Goal: Check status: Check status

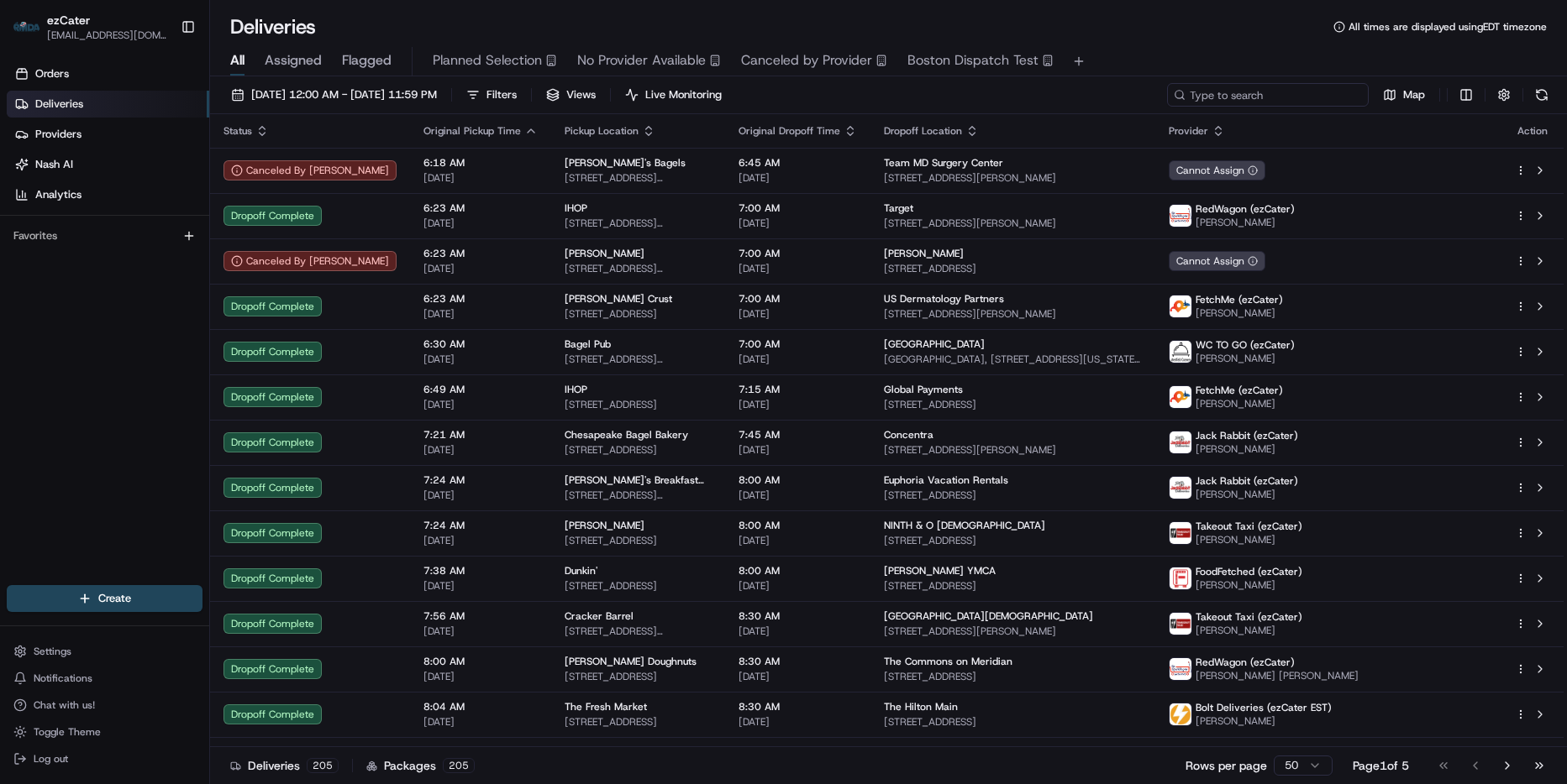
click at [1329, 87] on input at bounding box center [1268, 94] width 202 height 23
paste input "MYXJXW"
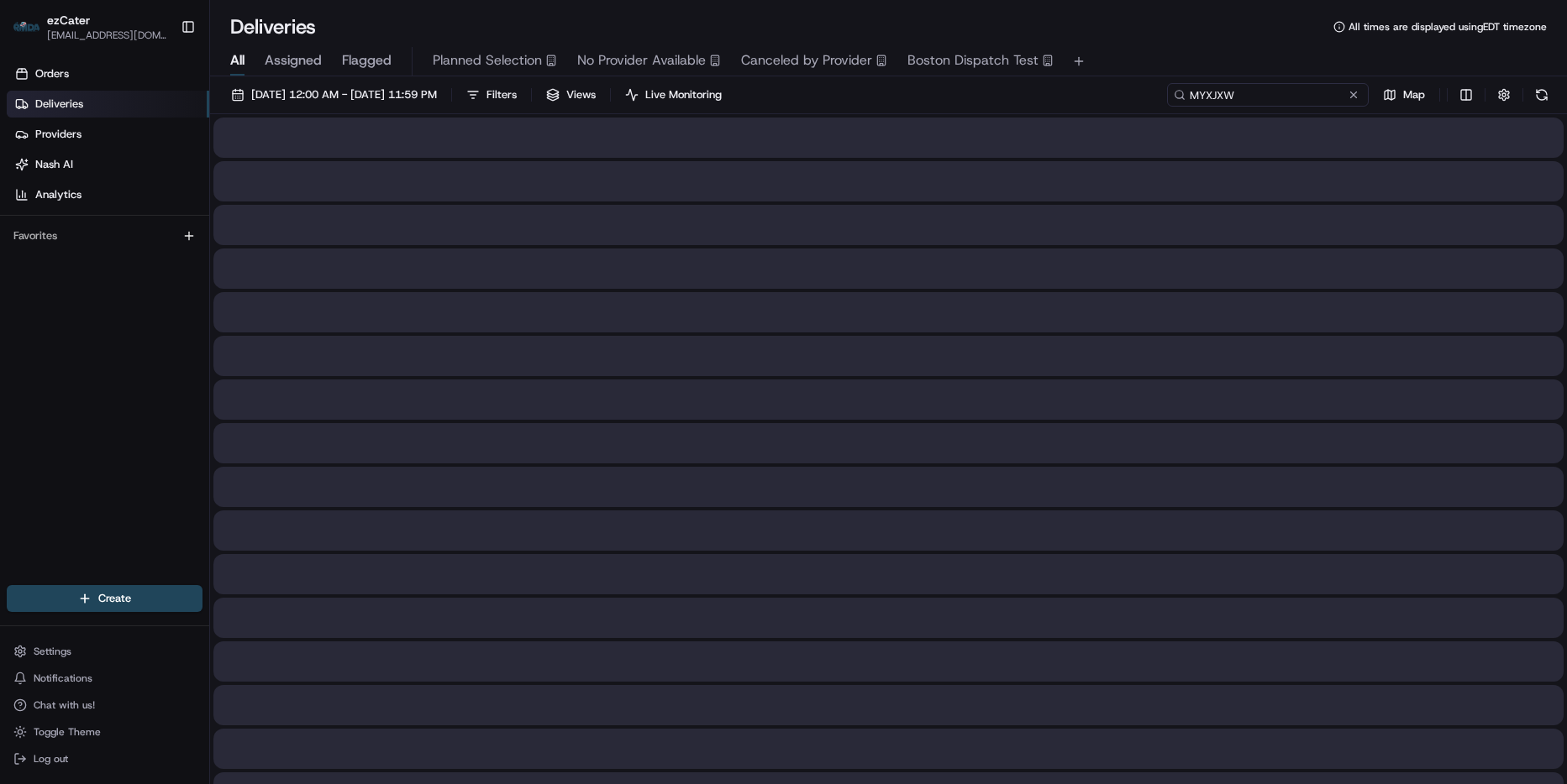
type input "MYXJXW"
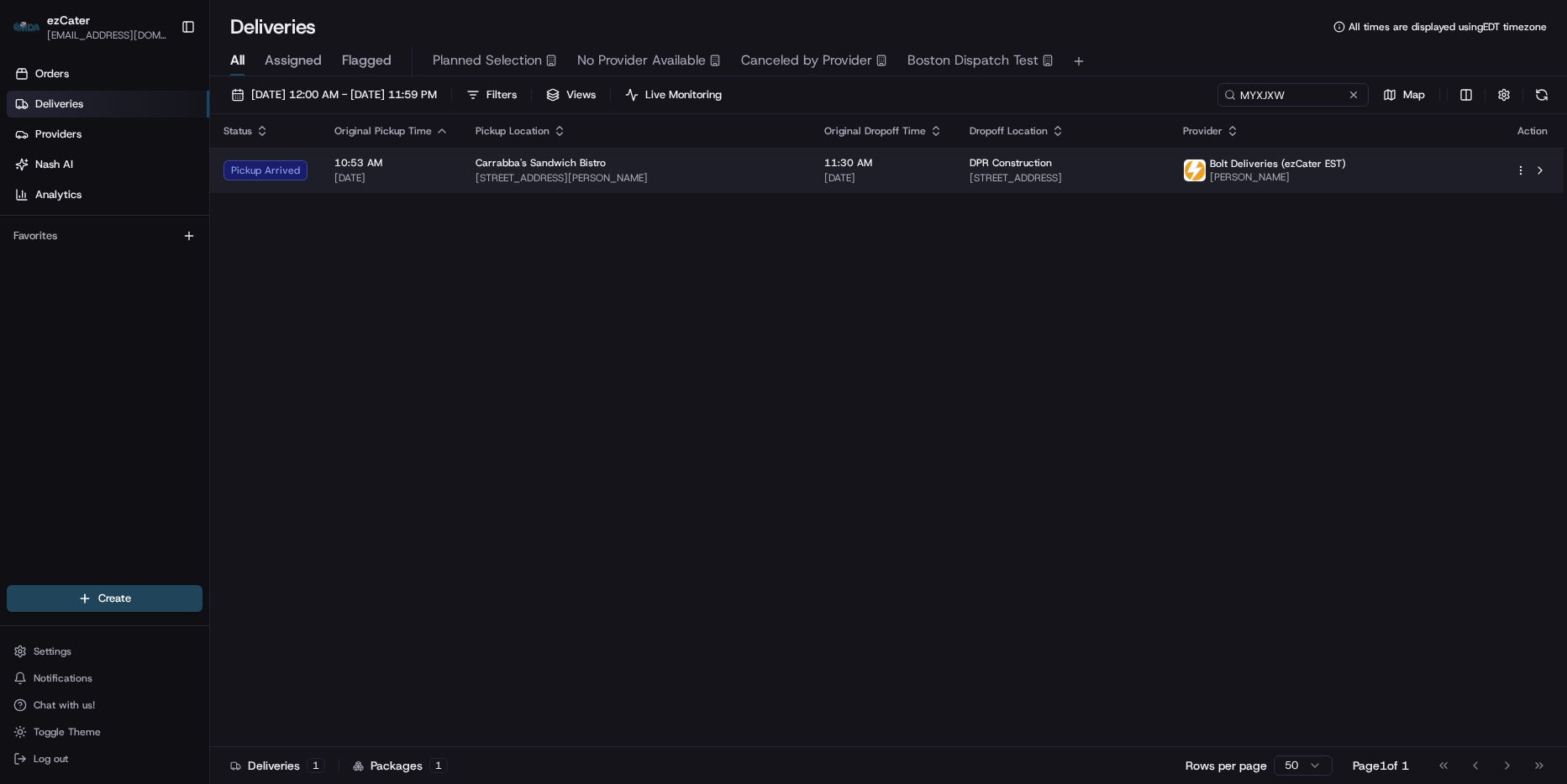
click at [1120, 171] on span "[STREET_ADDRESS]" at bounding box center [1062, 178] width 186 height 14
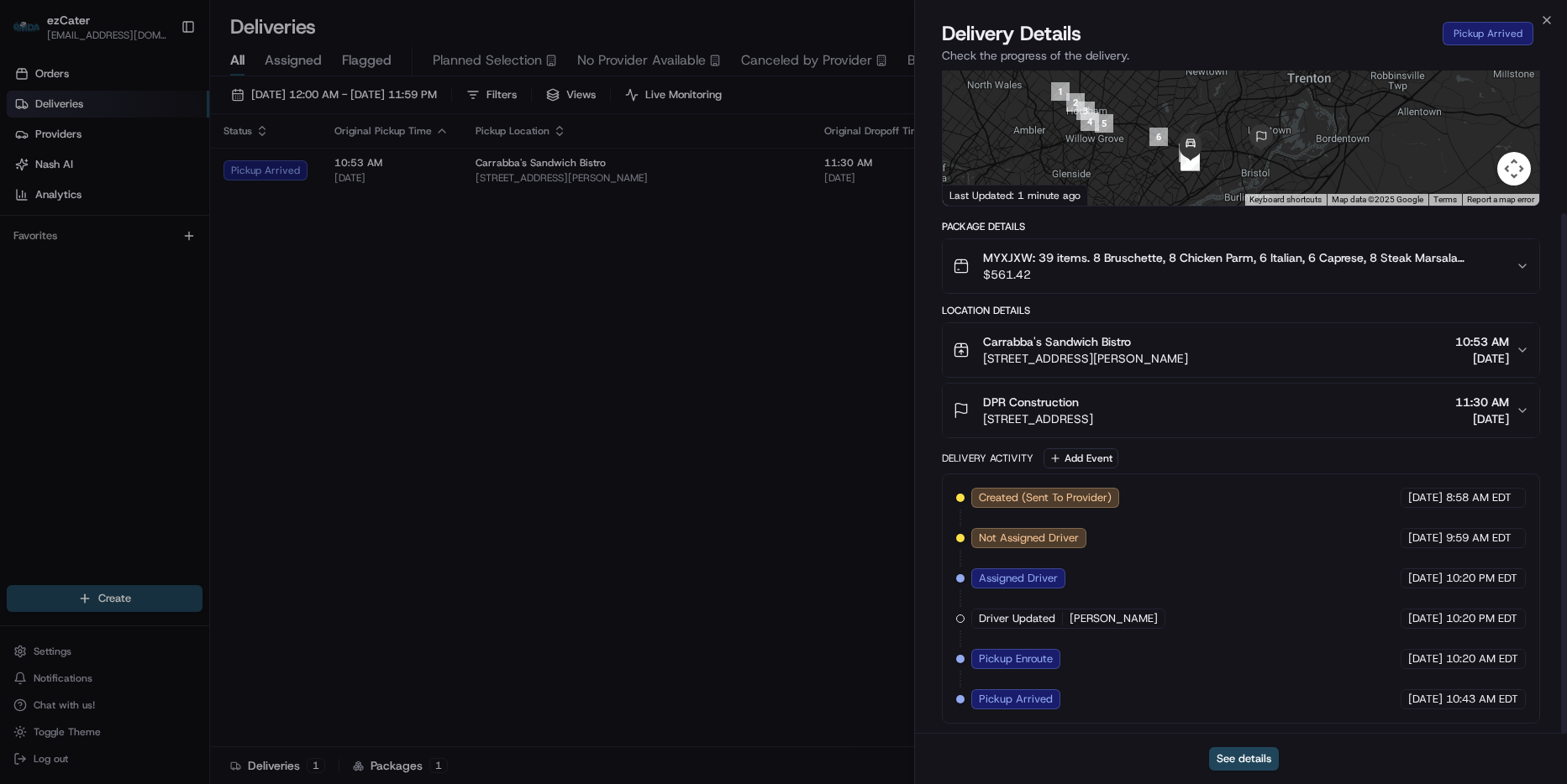
scroll to position [182, 0]
drag, startPoint x: 1137, startPoint y: 338, endPoint x: 1566, endPoint y: 453, distance: 444.1
click at [940, 338] on div "Provider Bolt Deliveries (ezCater EST) [PERSON_NAME] Provider Id b62bda10-e365-…" at bounding box center [1241, 310] width 652 height 844
copy span "Carrabba's Sandwich Bistro"
click at [1548, 25] on icon "button" at bounding box center [1547, 20] width 14 height 14
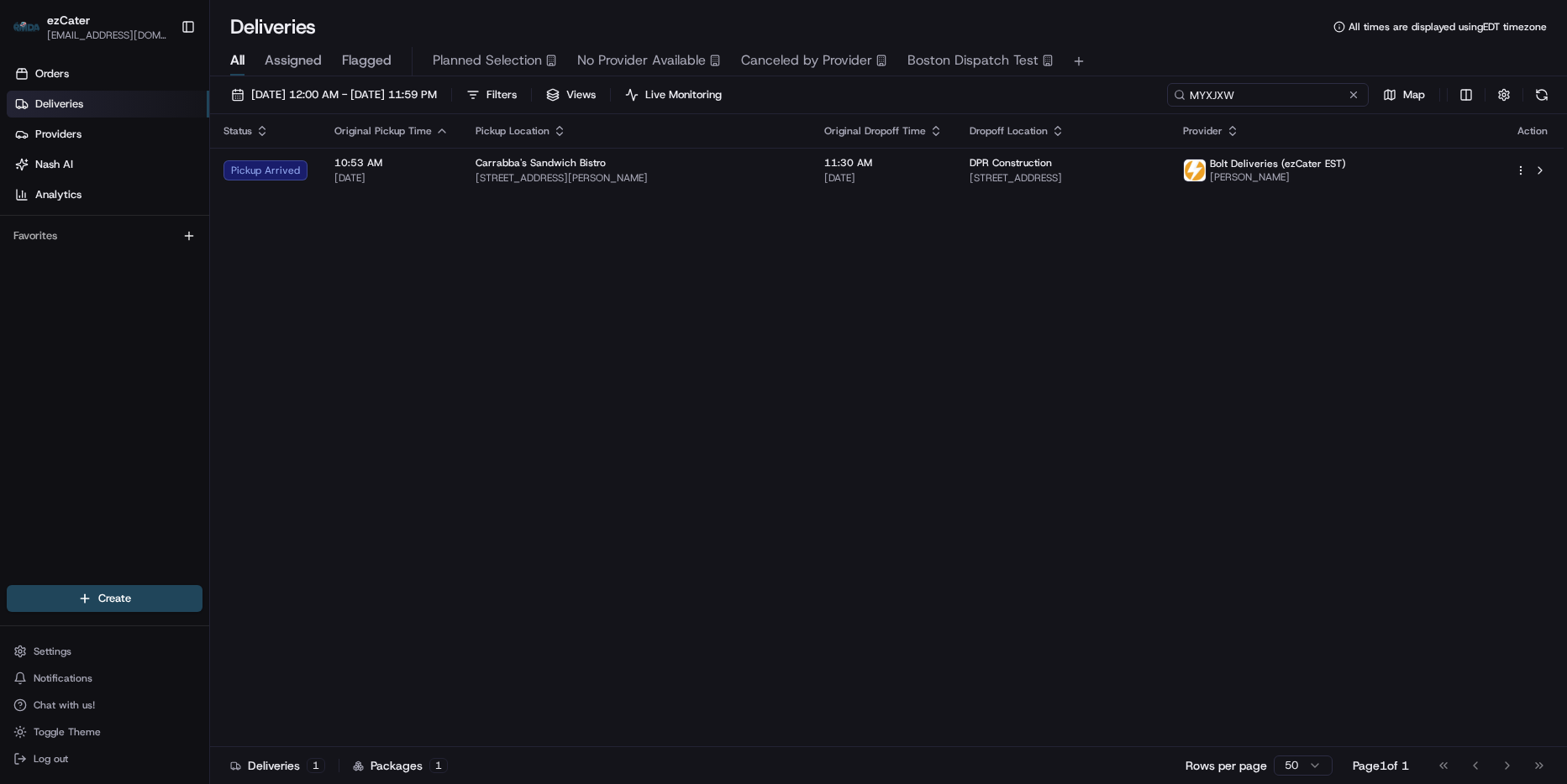
click at [1322, 96] on input "MYXJXW" at bounding box center [1268, 94] width 202 height 23
paste input "23CTY3"
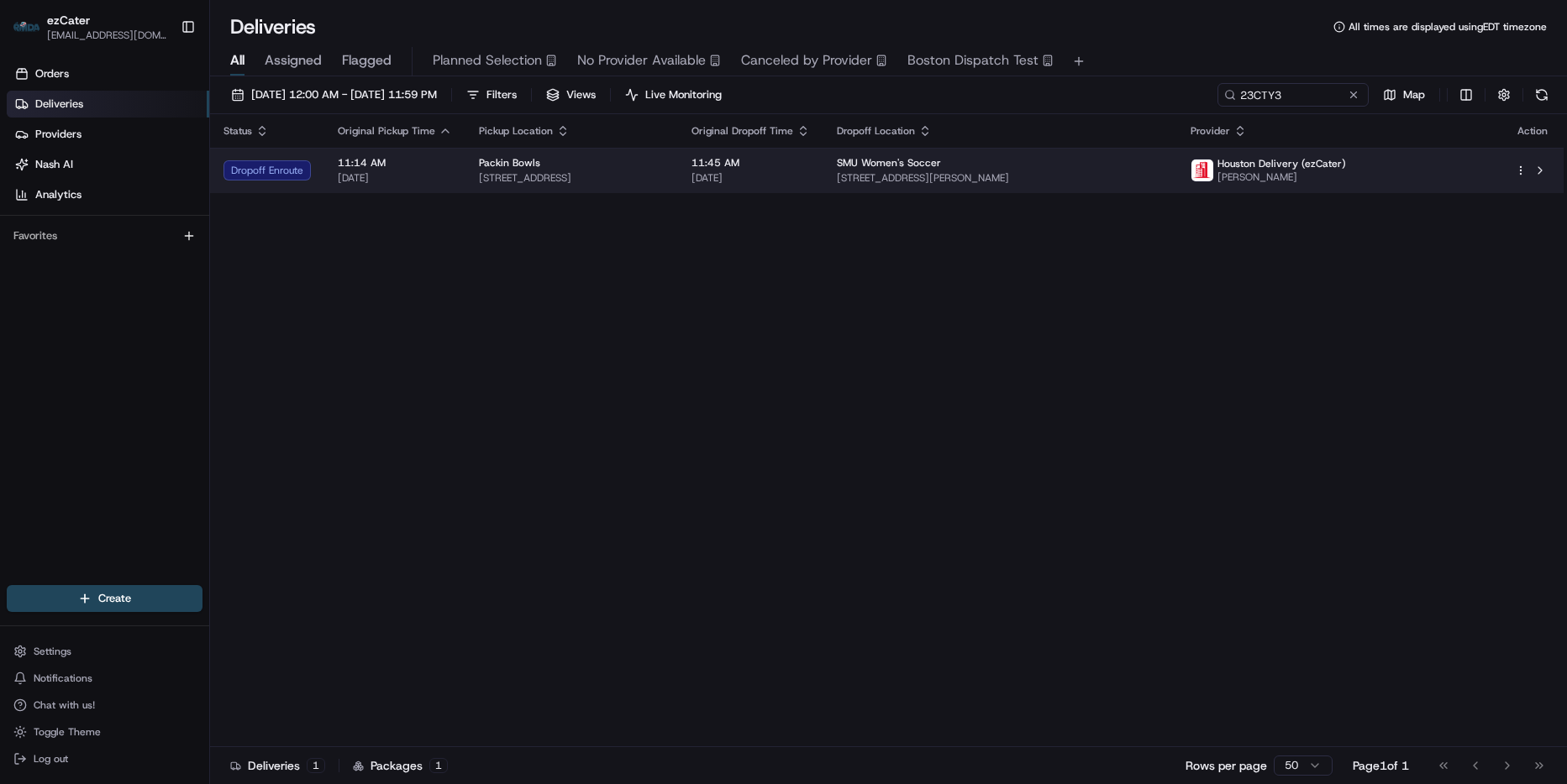
click at [1070, 162] on div "SMU Women's Soccer" at bounding box center [1001, 163] width 327 height 14
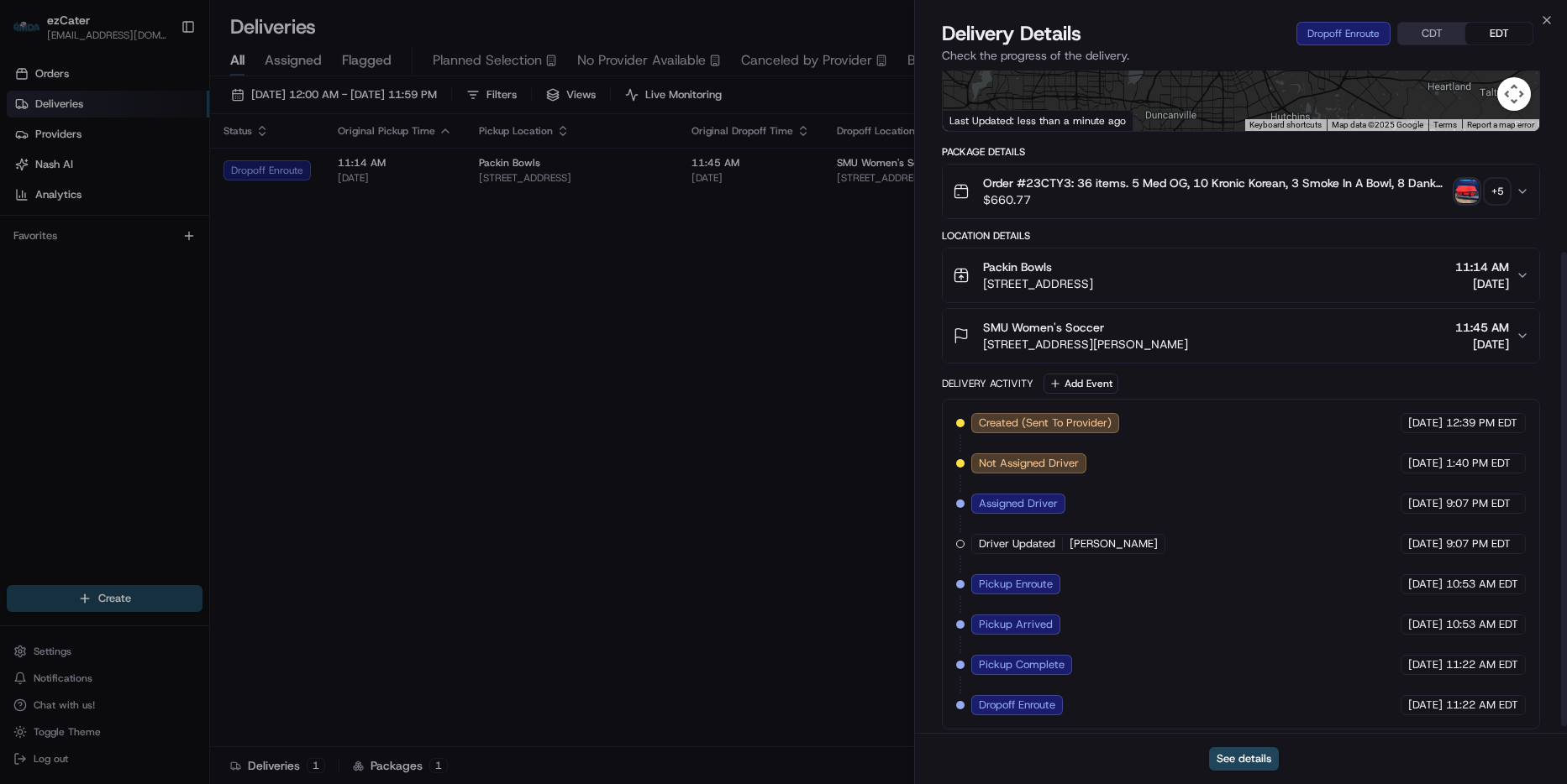
scroll to position [263, 0]
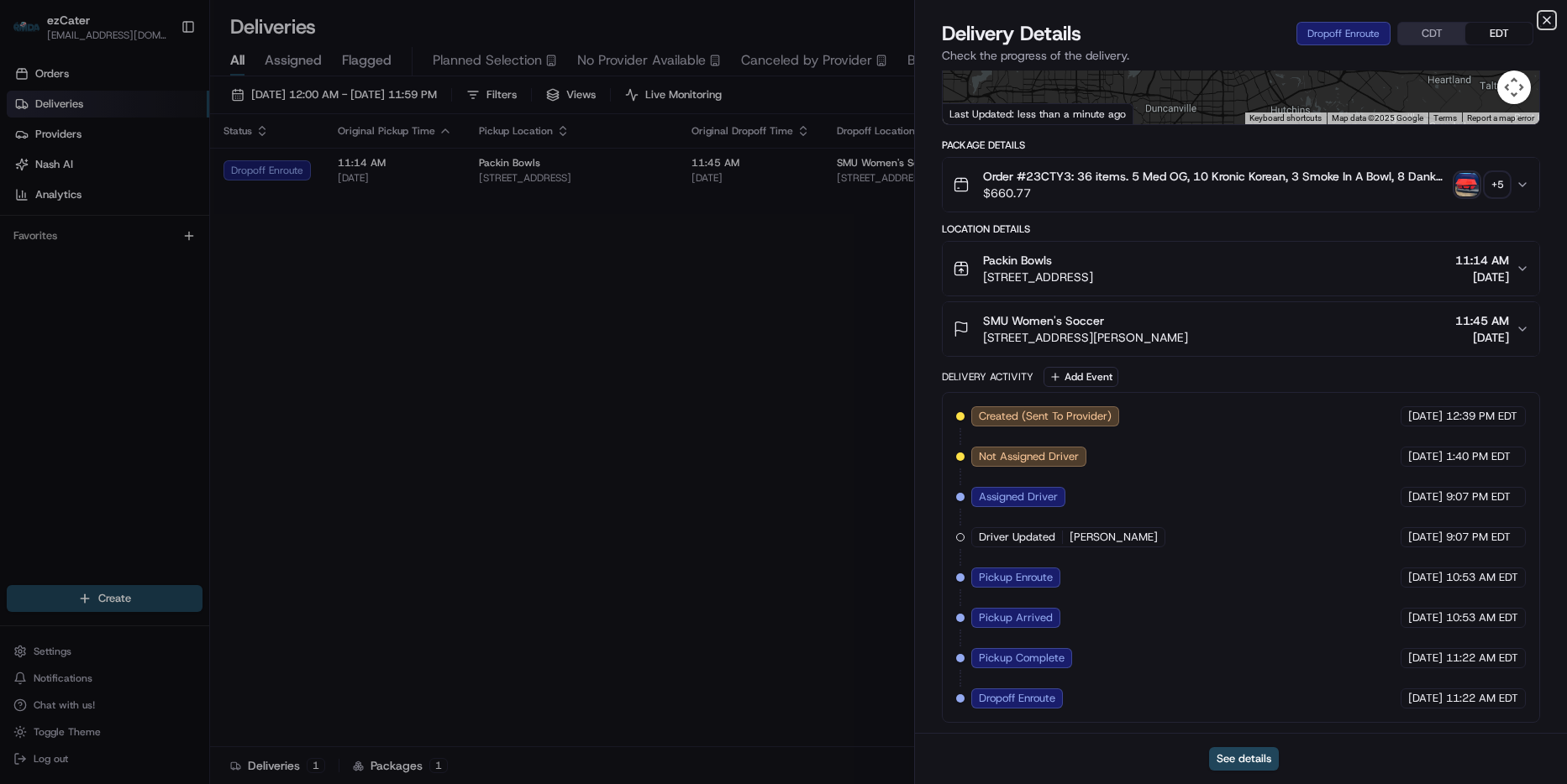
click at [1551, 15] on icon "button" at bounding box center [1547, 20] width 14 height 14
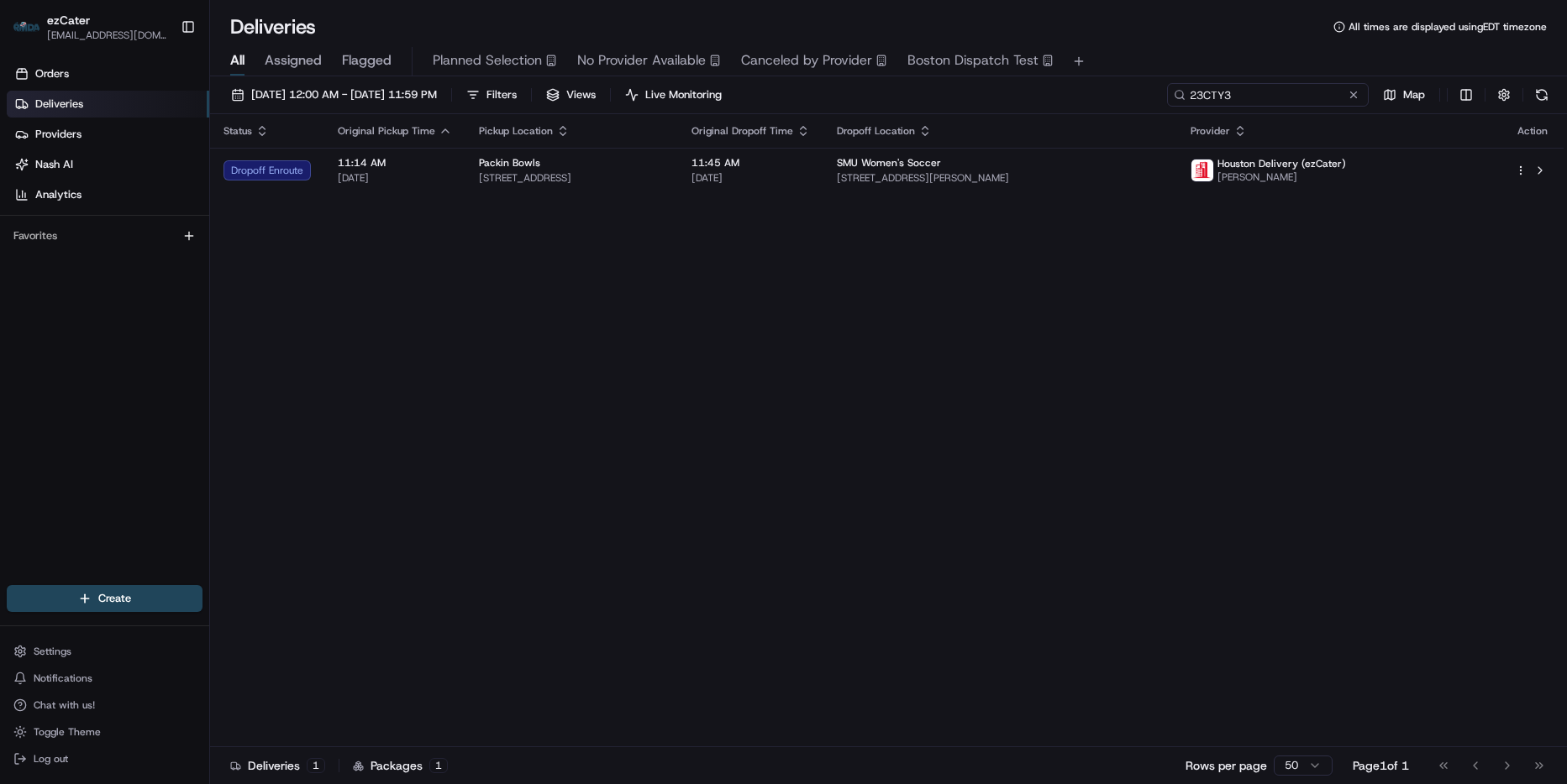
click at [1321, 92] on input "23CTY3" at bounding box center [1268, 94] width 202 height 23
paste input "EYR4WQ"
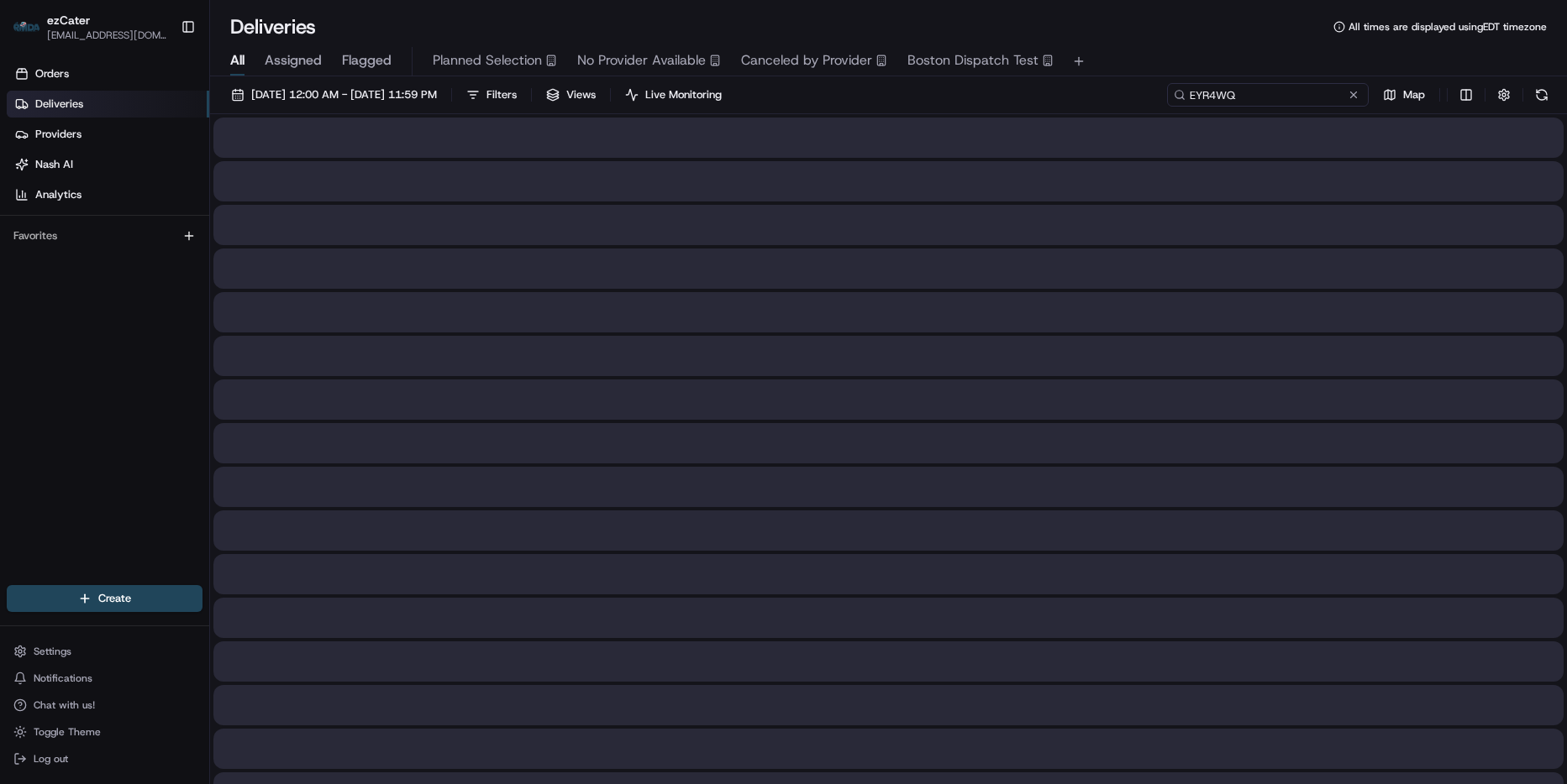
type input "EYR4WQ"
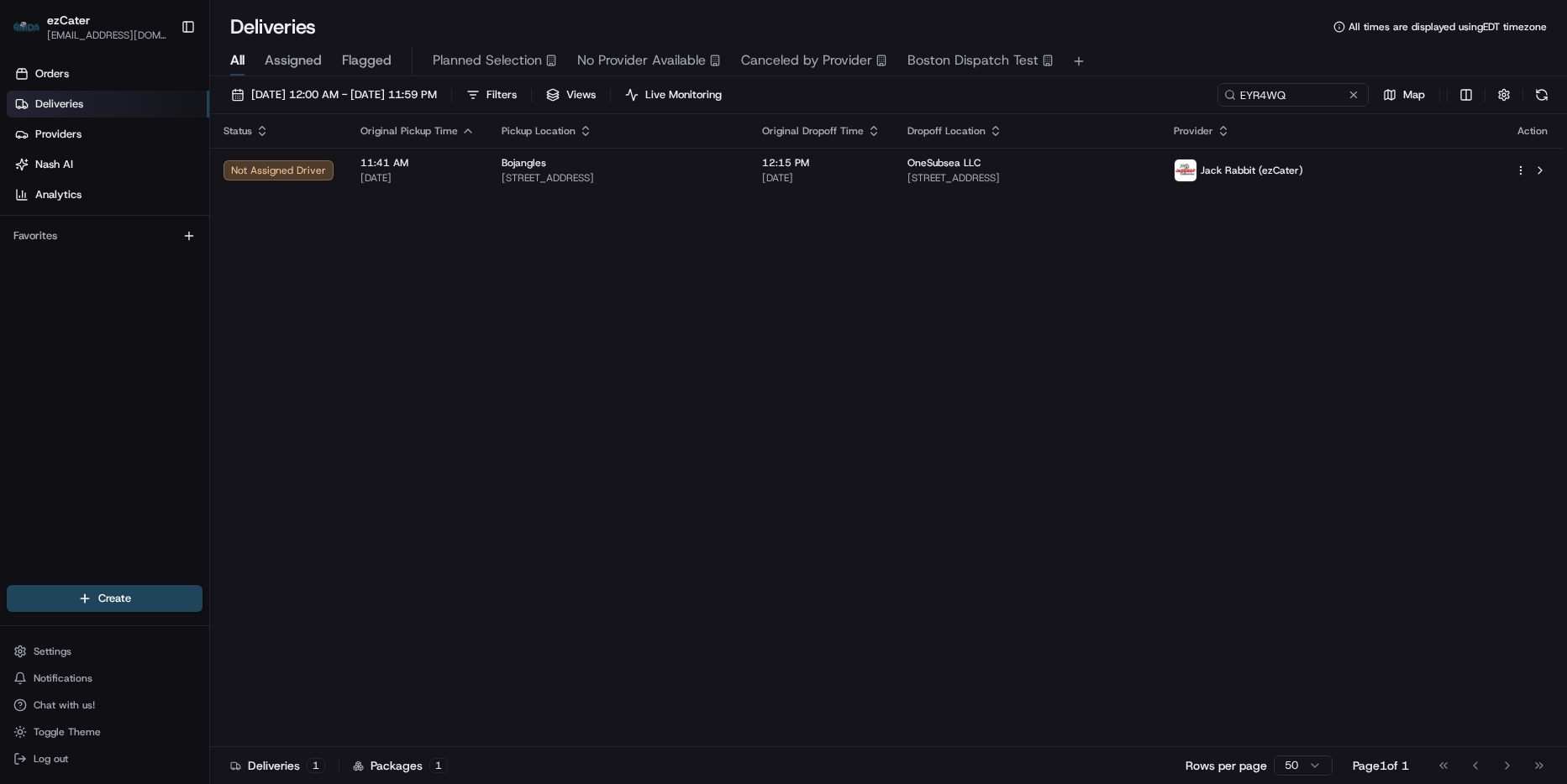
drag, startPoint x: 1105, startPoint y: 324, endPoint x: 1018, endPoint y: 236, distance: 123.7
click at [1097, 318] on div "Status Original Pickup Time Pickup Location Original Dropoff Time Dropoff Locat…" at bounding box center [887, 430] width 1354 height 633
click at [1046, 193] on div "Status Original Pickup Time Pickup Location Original Dropoff Time Dropoff Locat…" at bounding box center [887, 430] width 1354 height 633
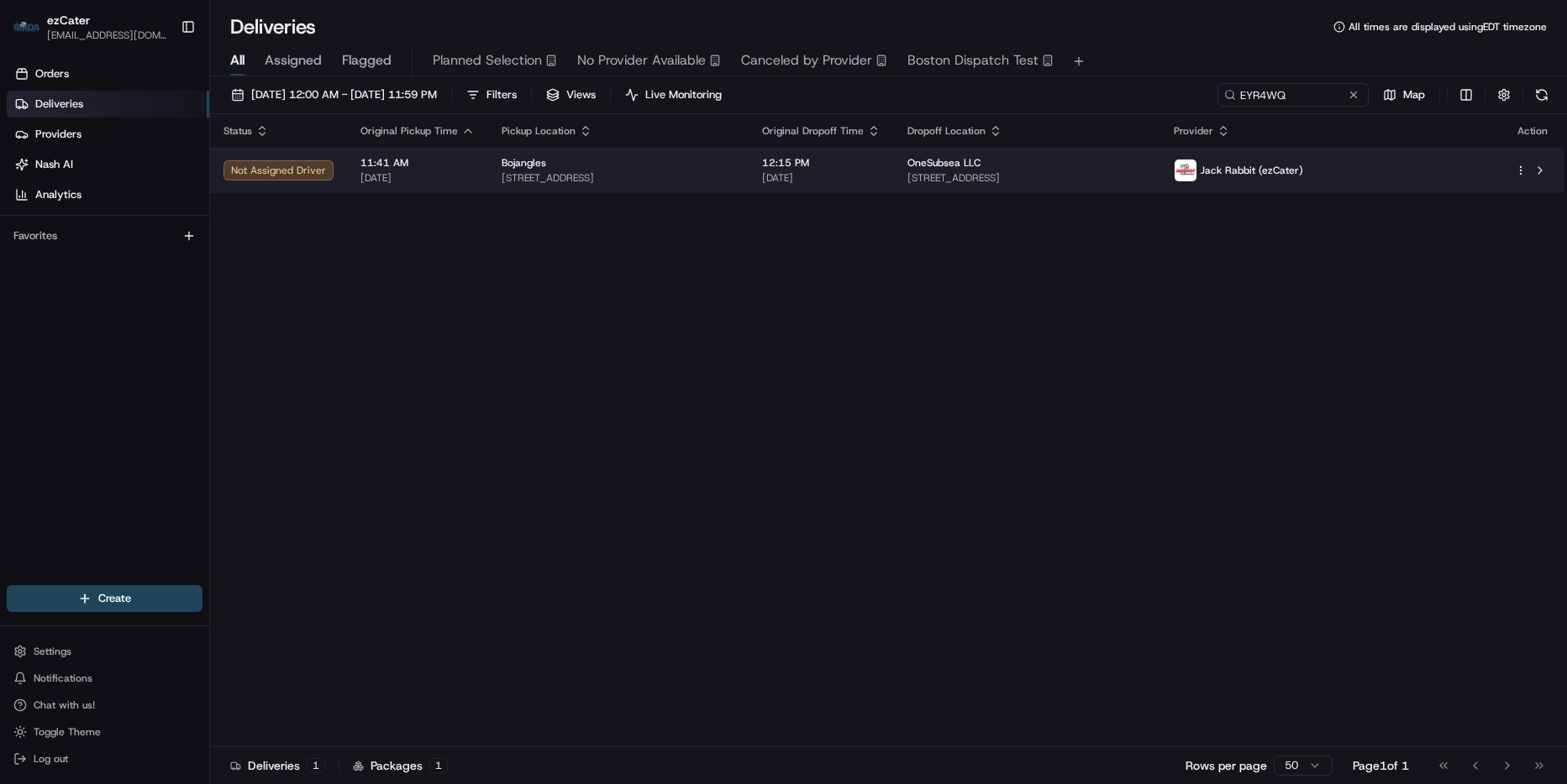
click at [1147, 179] on span "[STREET_ADDRESS]" at bounding box center [1027, 178] width 240 height 14
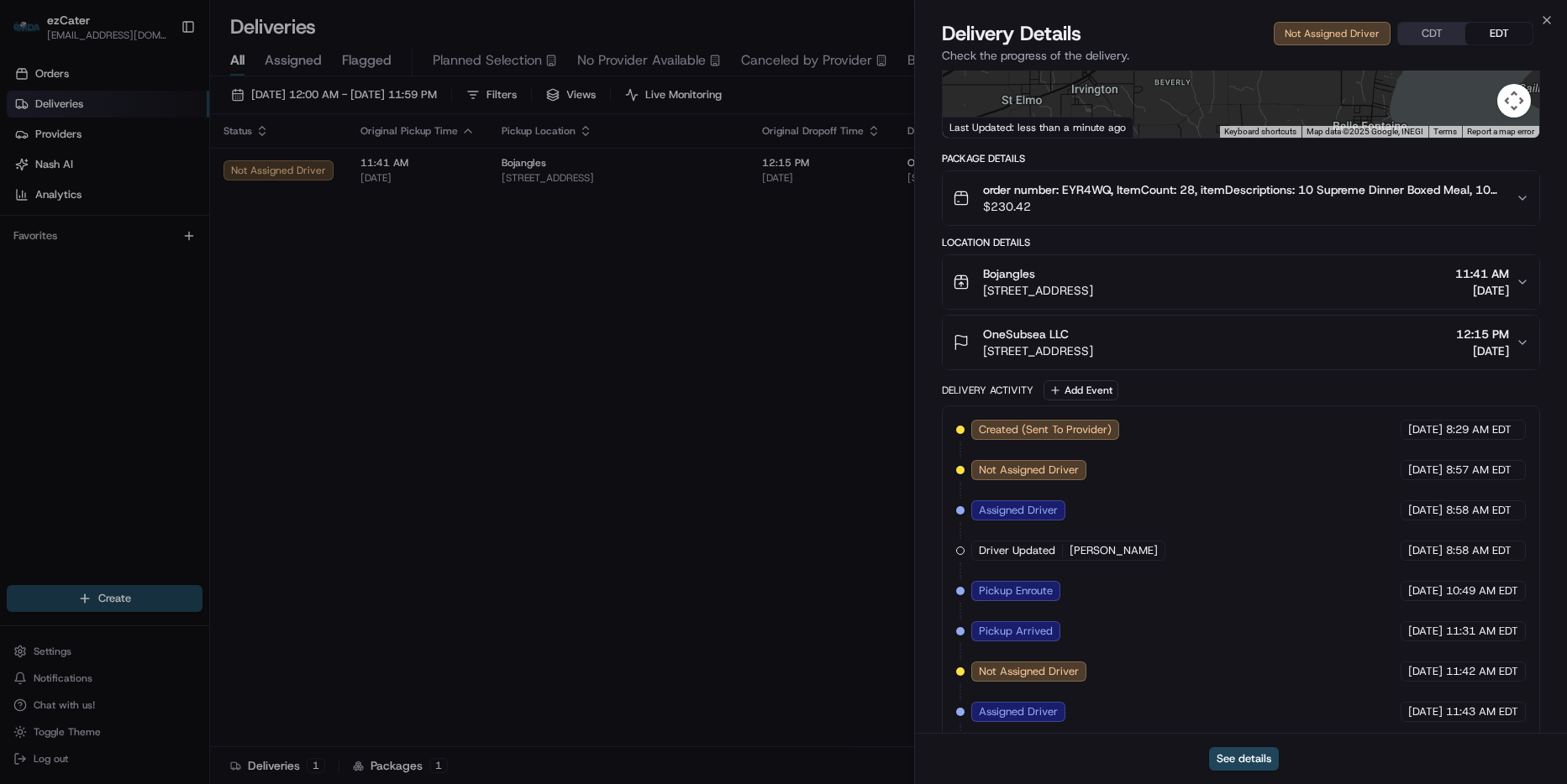
scroll to position [212, 0]
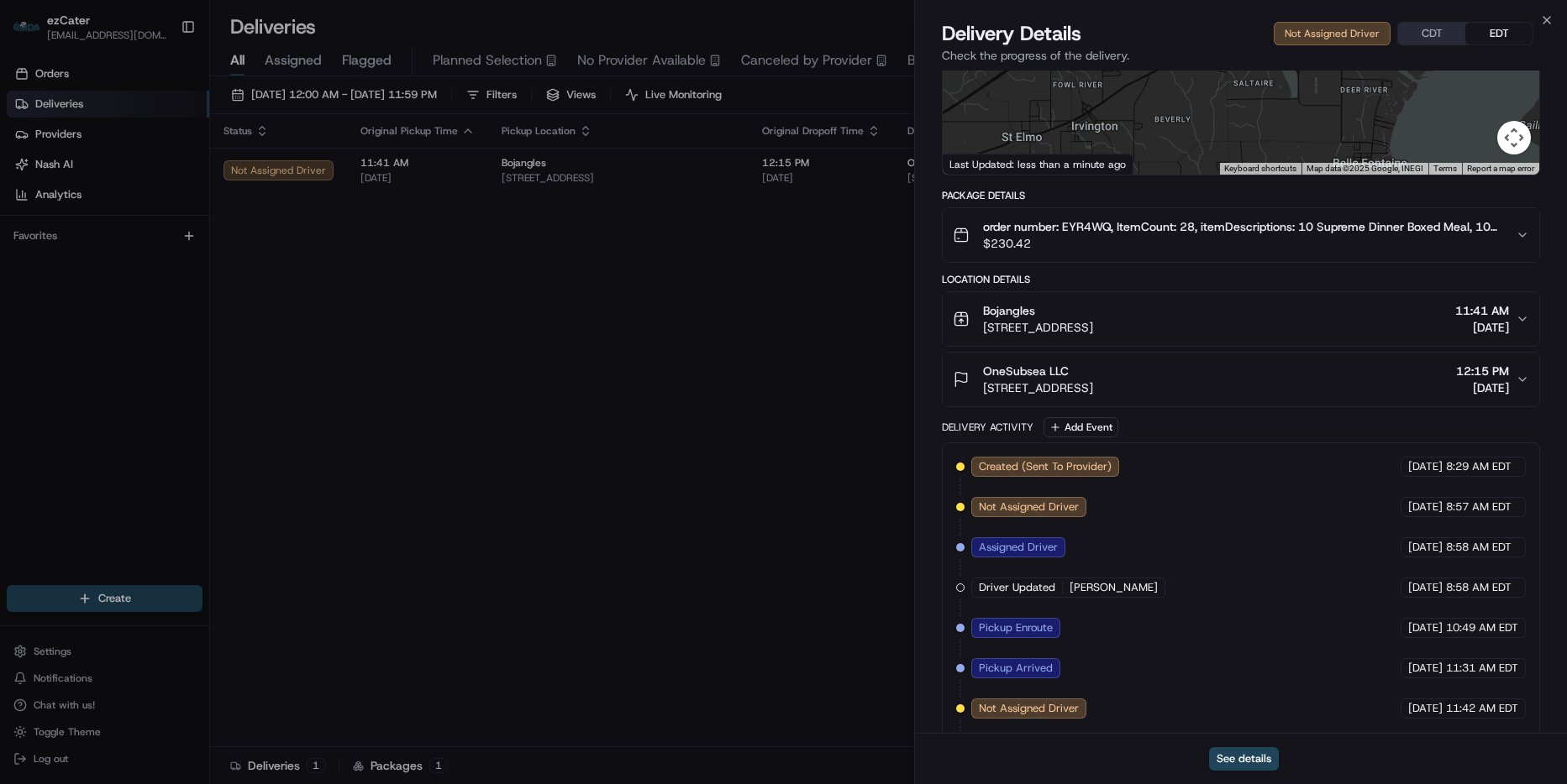
drag, startPoint x: 1069, startPoint y: 302, endPoint x: 991, endPoint y: 319, distance: 79.8
click at [936, 315] on div "Provider Jack Rabbit (ezCater) - Provider Id bc445172-1b22-55af-b9e0-22987395d2…" at bounding box center [1241, 421] width 652 height 1127
drag, startPoint x: 1067, startPoint y: 309, endPoint x: 946, endPoint y: 314, distance: 121.1
click at [946, 314] on button "Bojangles [STREET_ADDRESS] 11:41 AM [DATE]" at bounding box center [1241, 318] width 596 height 54
click at [1551, 20] on icon "button" at bounding box center [1547, 20] width 14 height 14
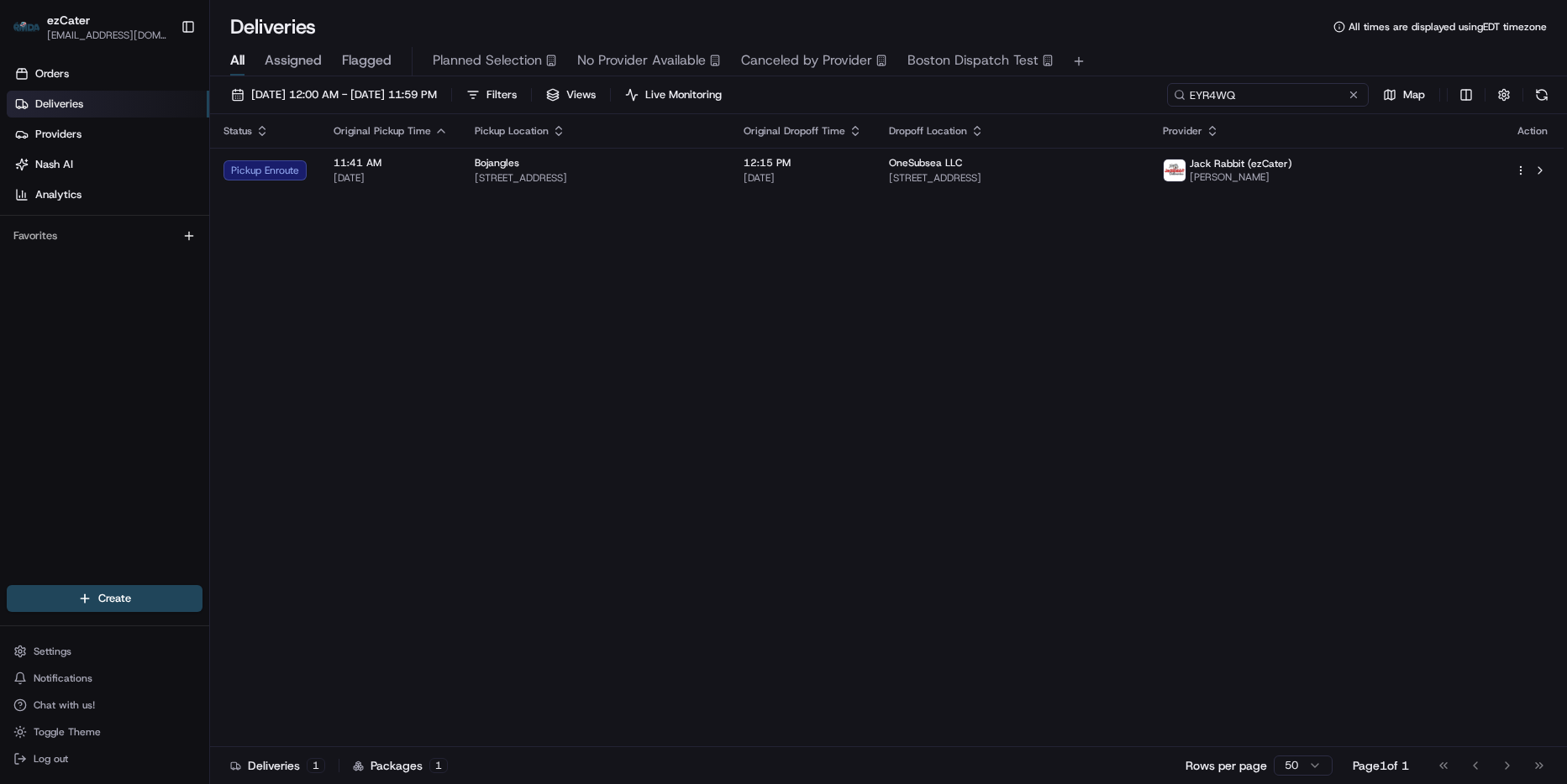
click at [1276, 96] on input "EYR4WQ" at bounding box center [1268, 94] width 202 height 23
paste input "4KG8RP"
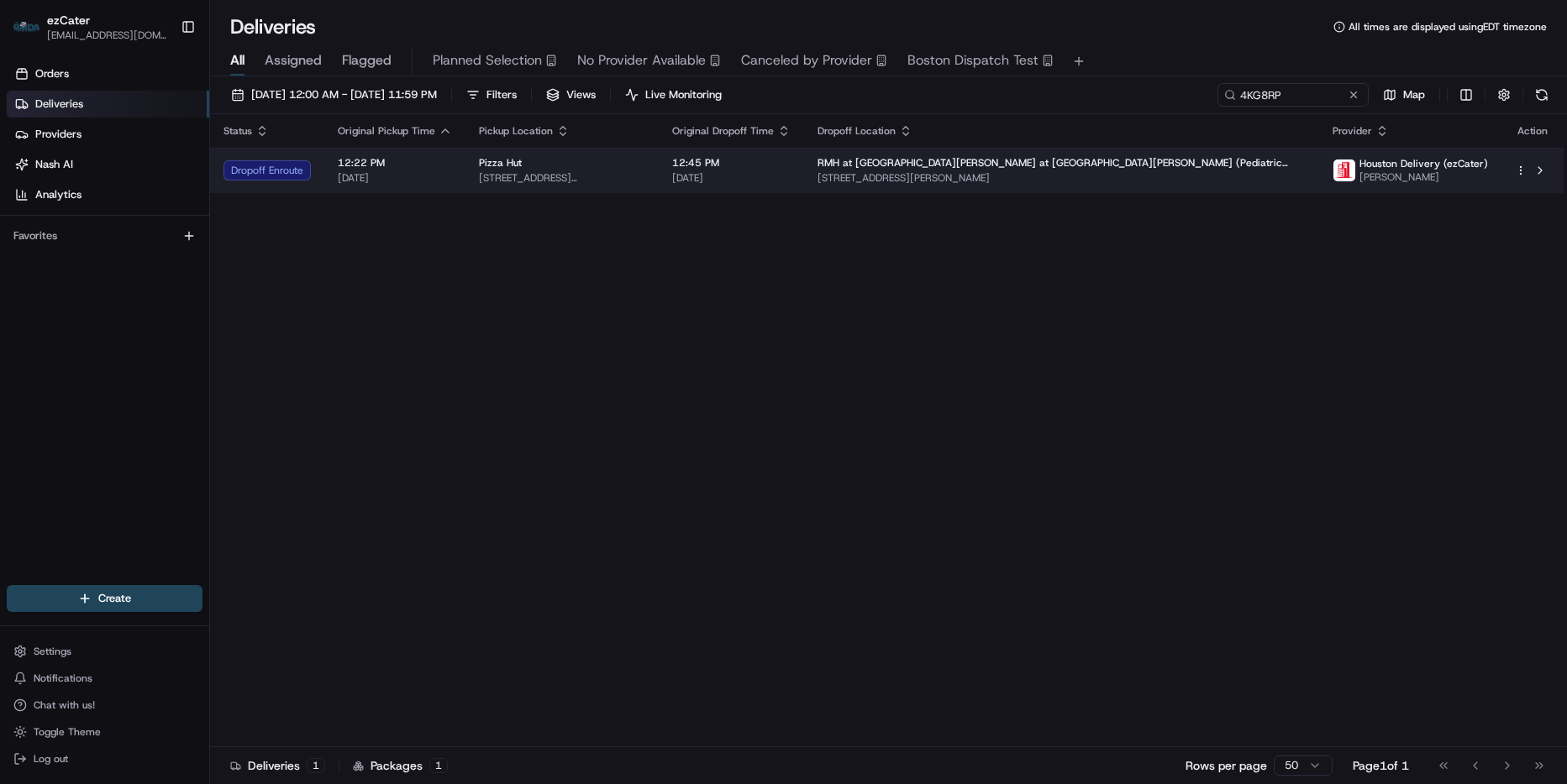
click at [1034, 185] on span "[STREET_ADDRESS][PERSON_NAME]" at bounding box center [1061, 178] width 488 height 14
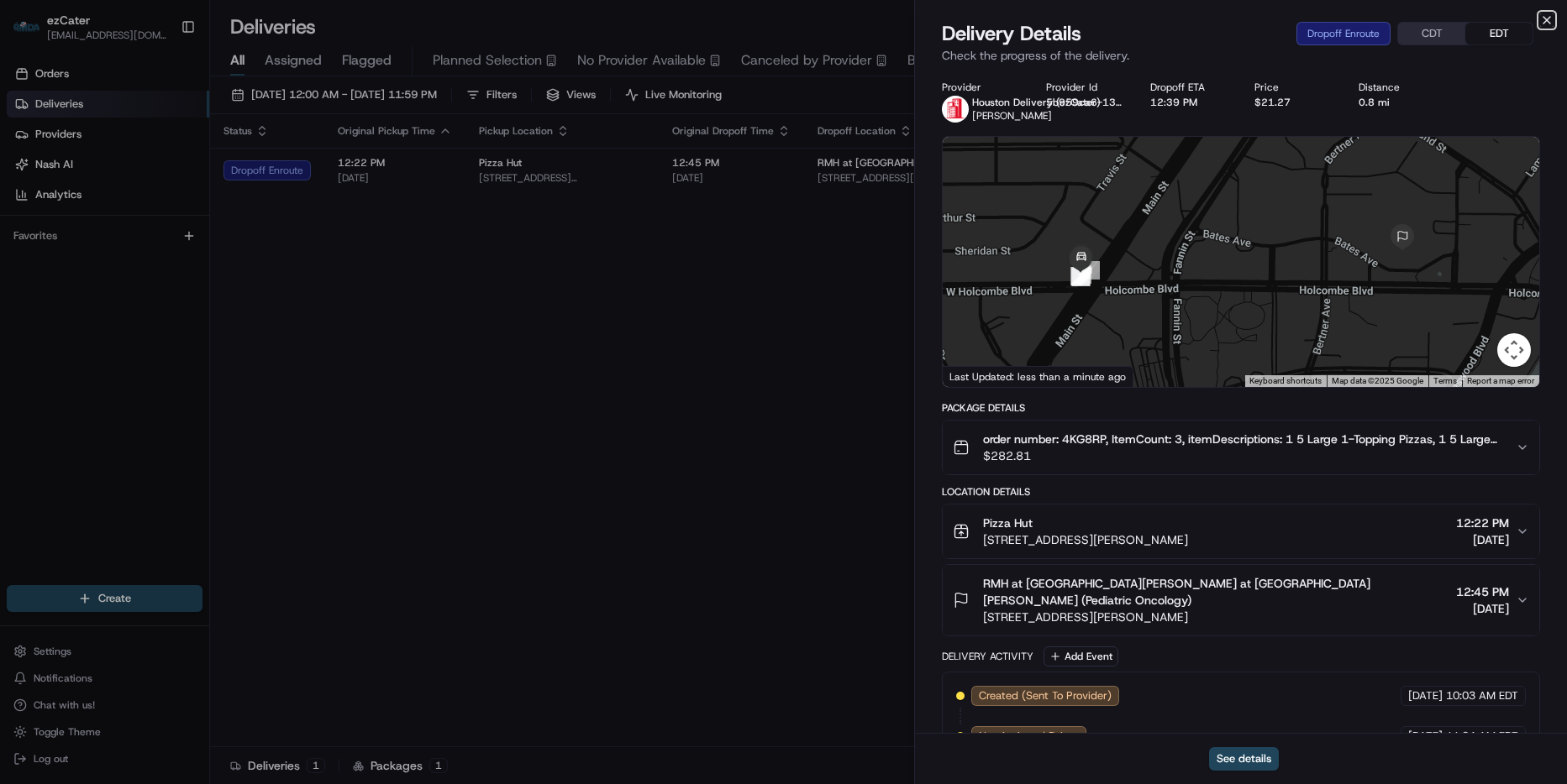
click at [1548, 21] on icon "button" at bounding box center [1547, 19] width 7 height 7
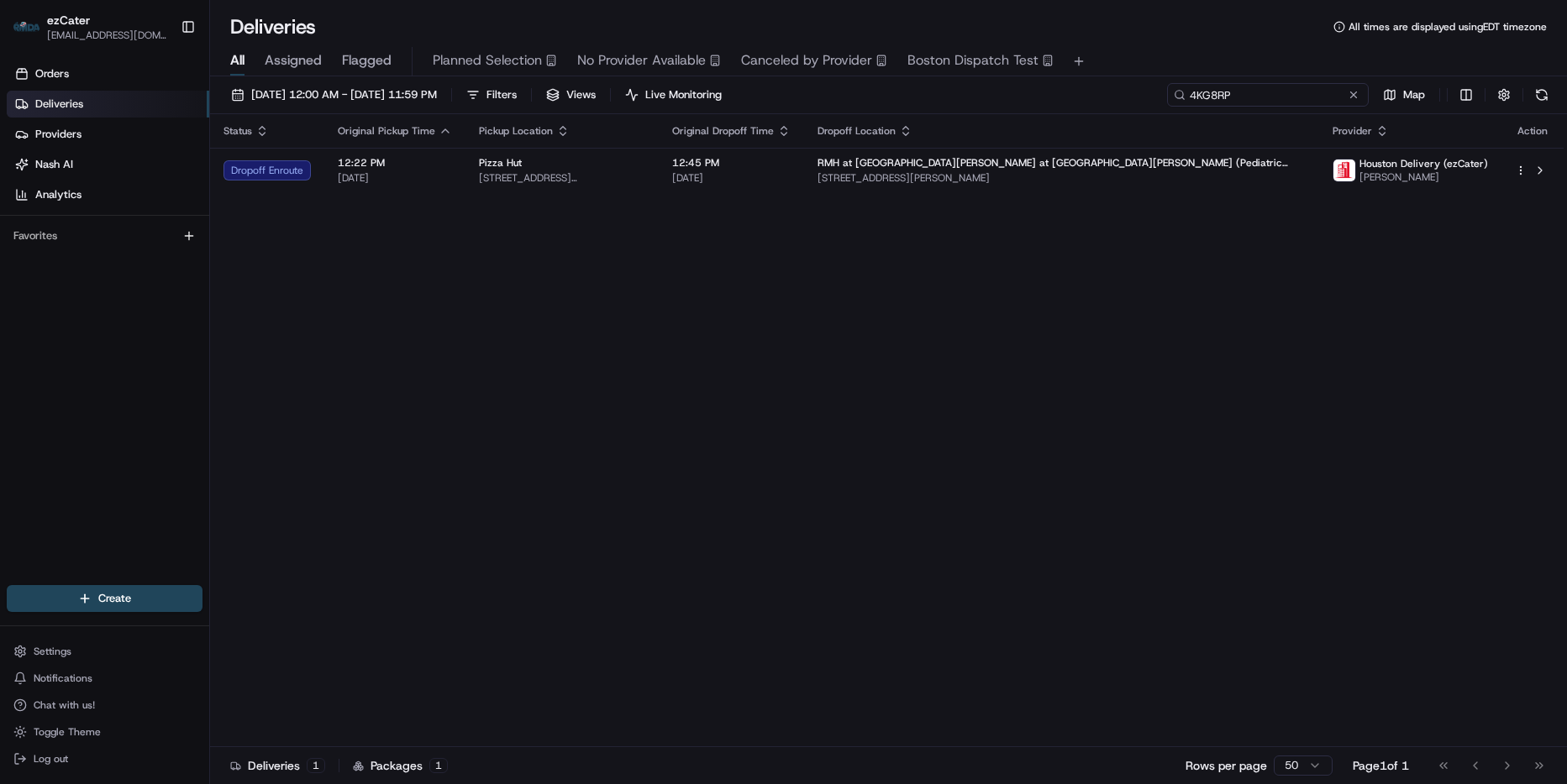
click at [1318, 91] on input "4KG8RP" at bounding box center [1268, 94] width 202 height 23
paste input "GXZ5KW"
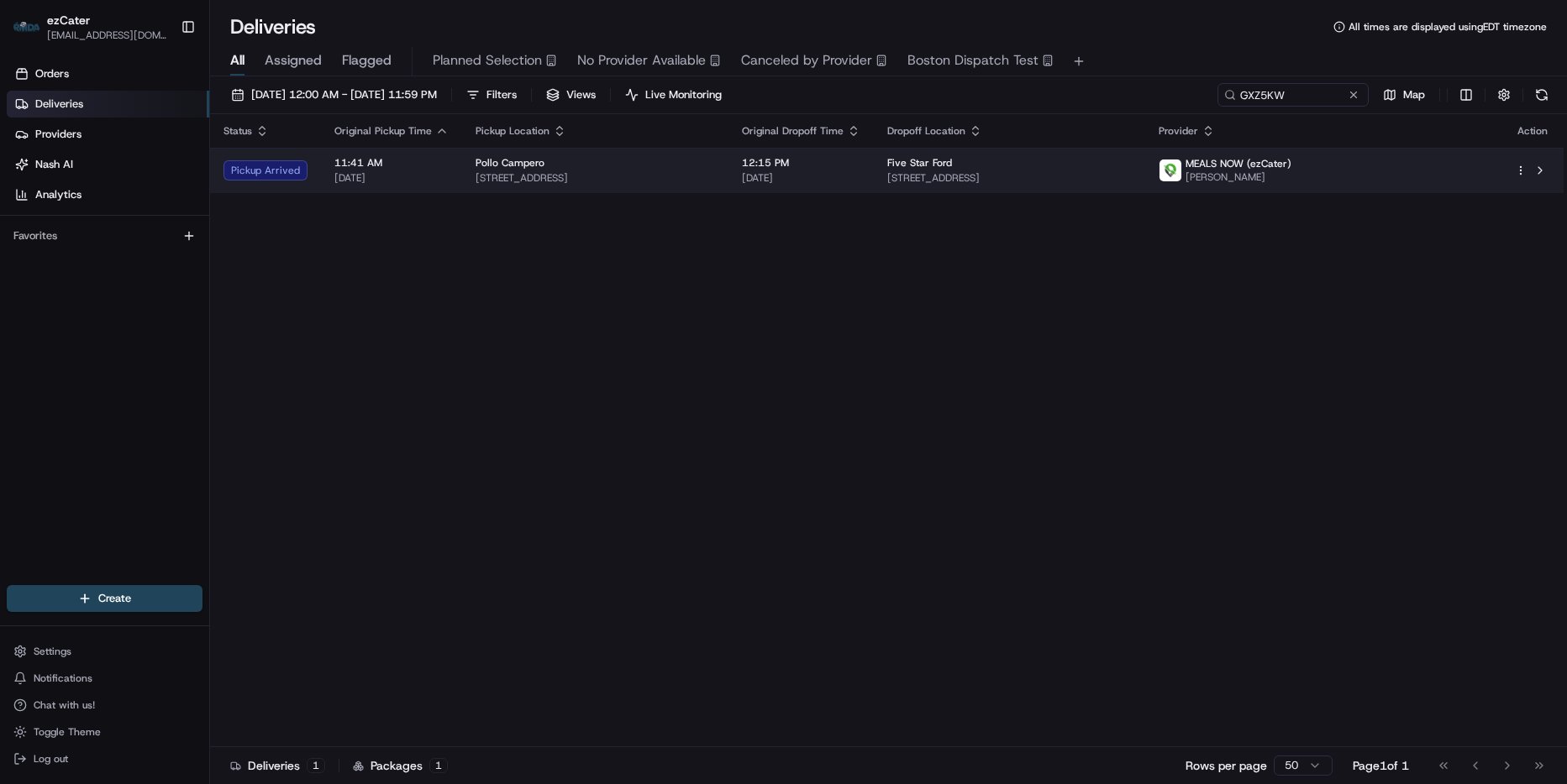
click at [1145, 168] on td "Five Star Ford [STREET_ADDRESS]" at bounding box center [1010, 170] width 271 height 46
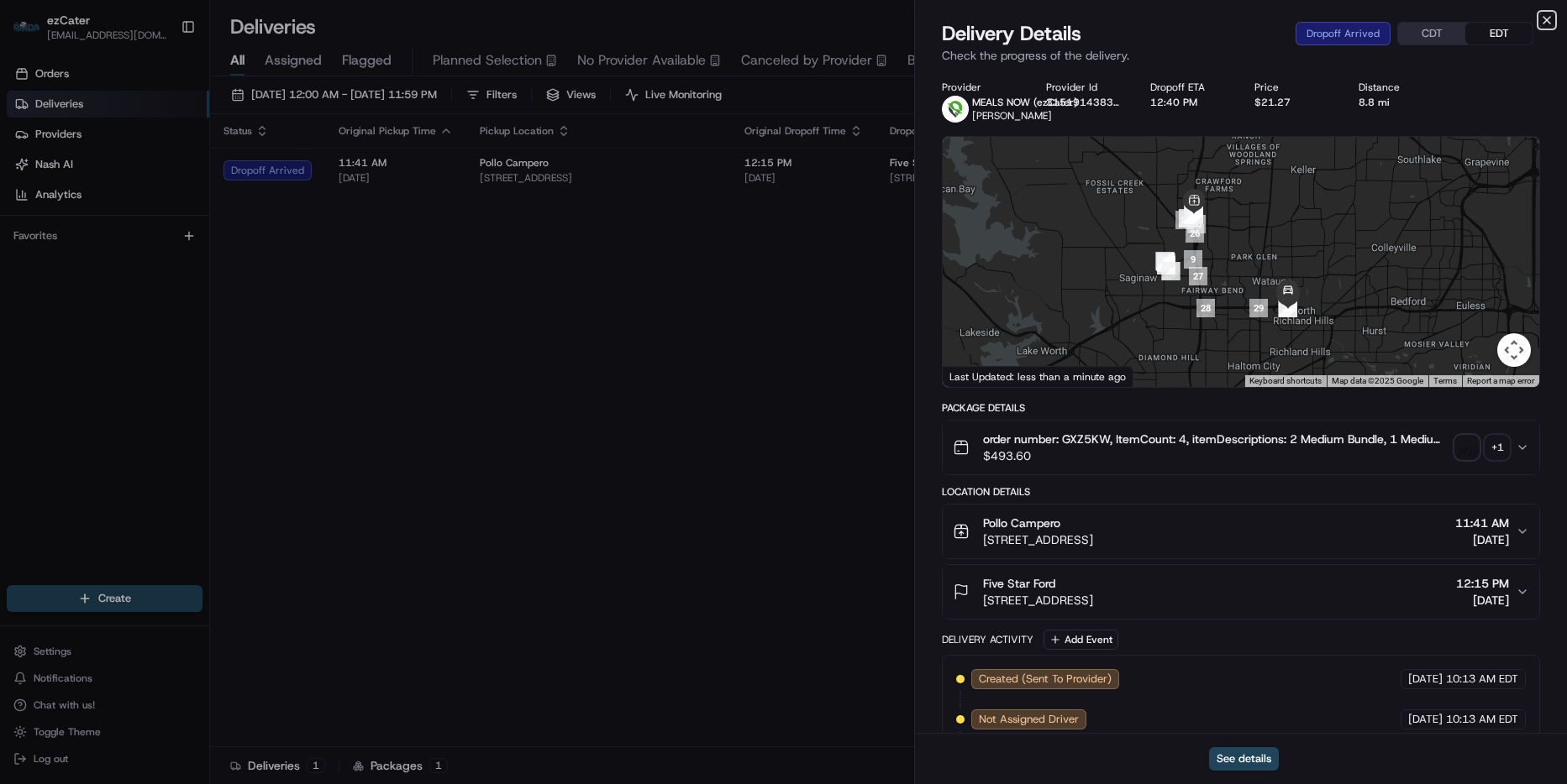
click at [1543, 17] on icon "button" at bounding box center [1547, 20] width 14 height 14
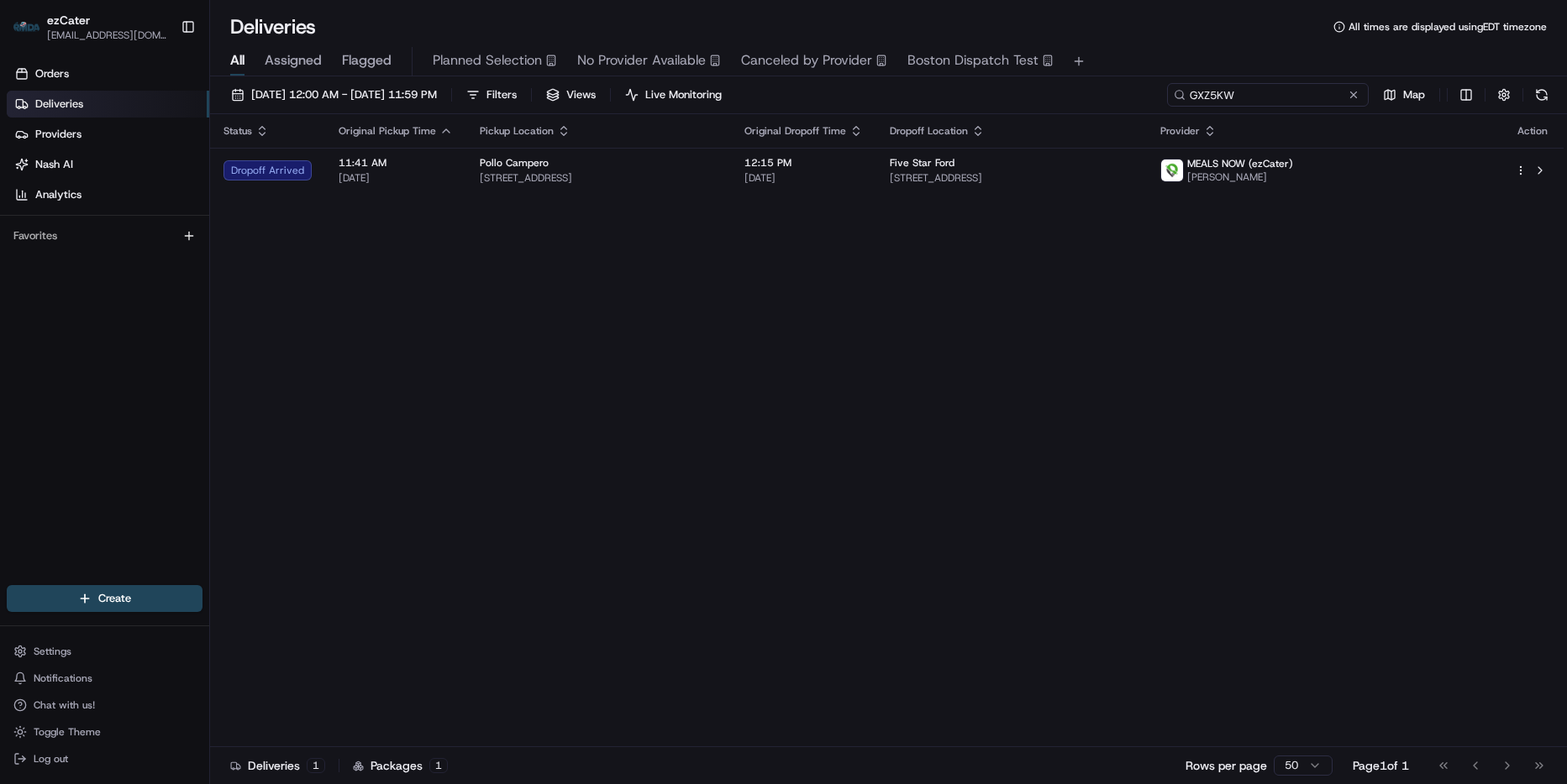
click at [1283, 91] on input "GXZ5KW" at bounding box center [1268, 94] width 202 height 23
paste input "7J8ZJ4"
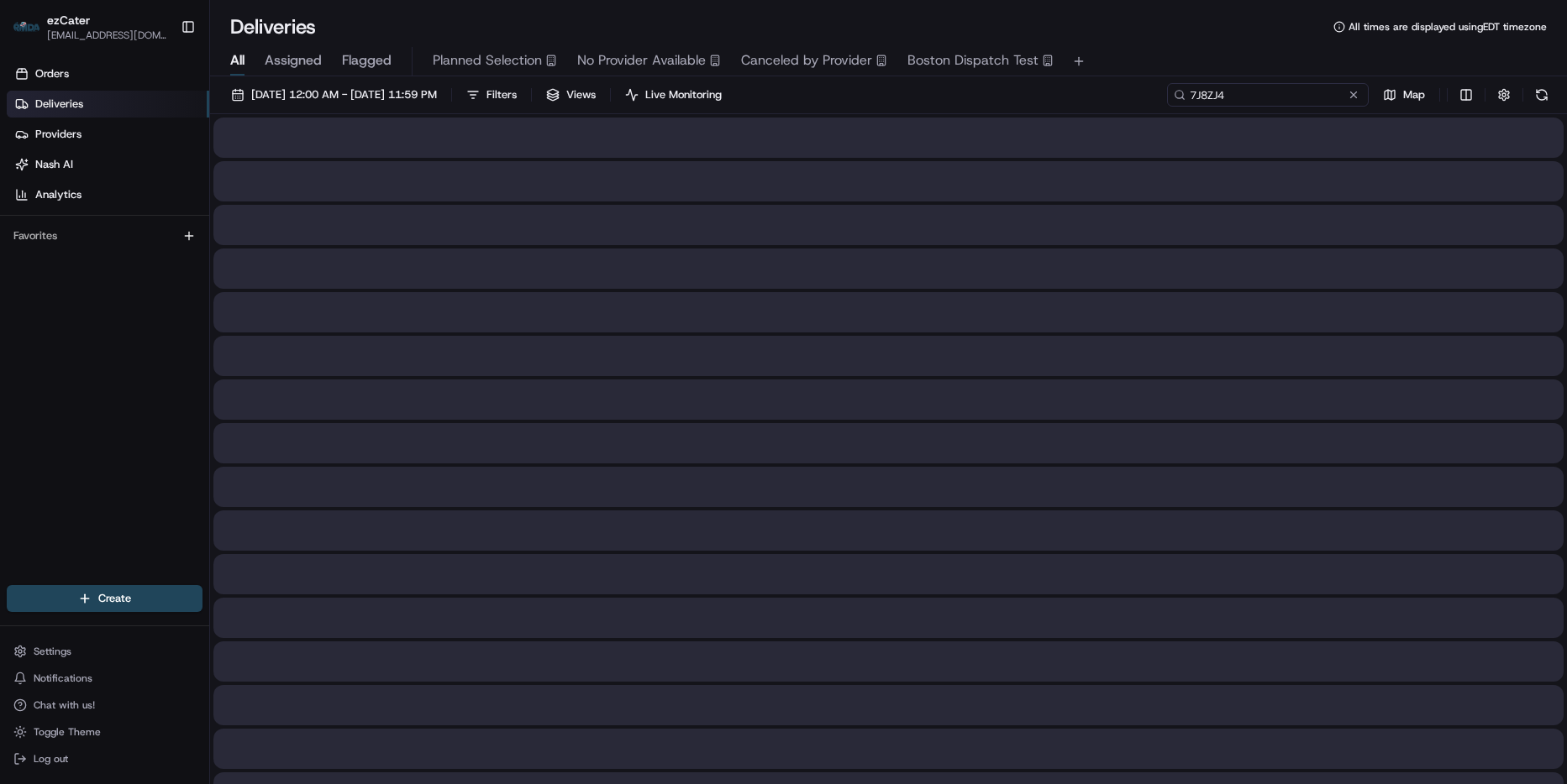
type input "7J8ZJ4"
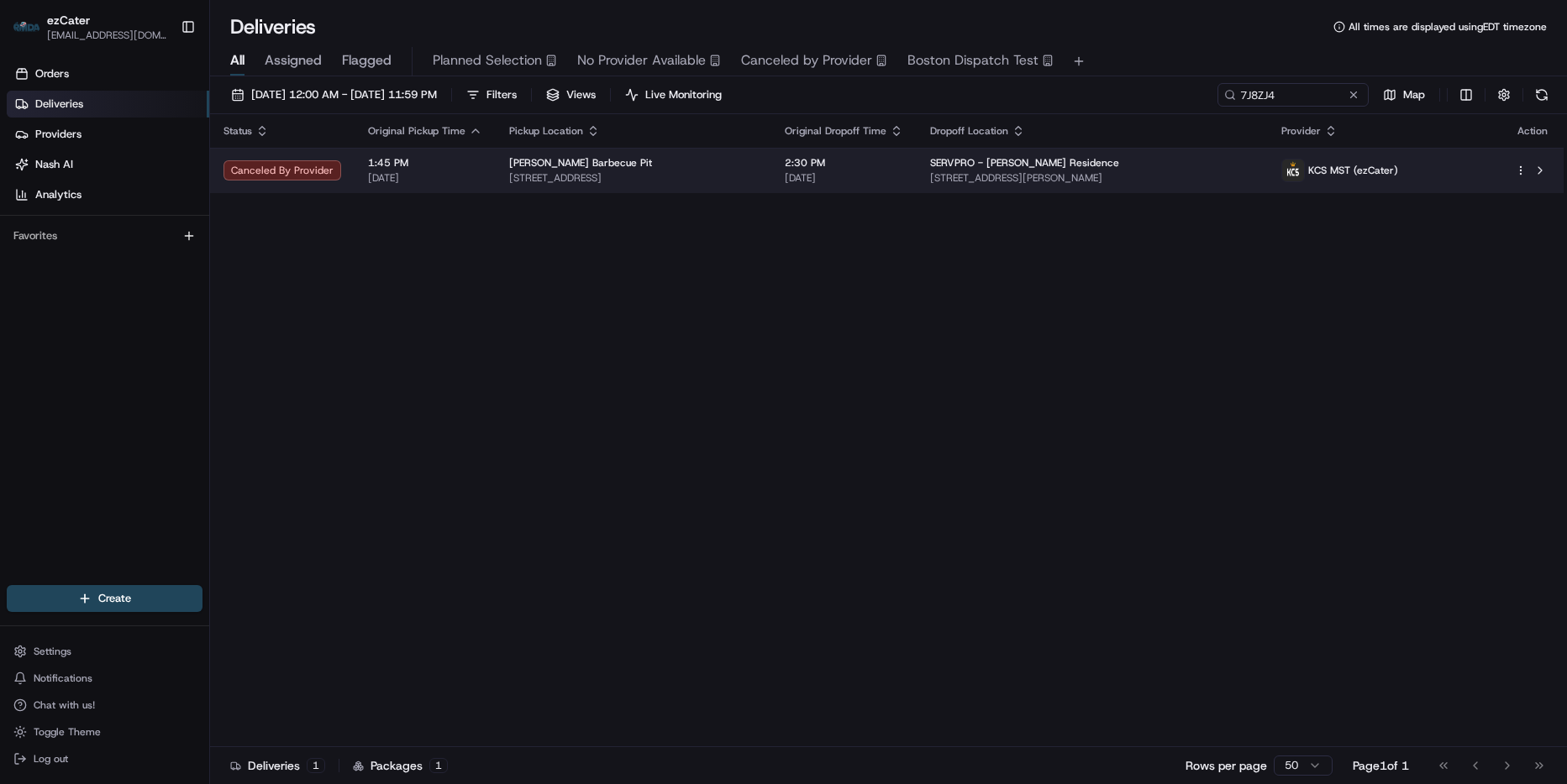
click at [1231, 179] on span "[STREET_ADDRESS][PERSON_NAME]" at bounding box center [1091, 178] width 325 height 14
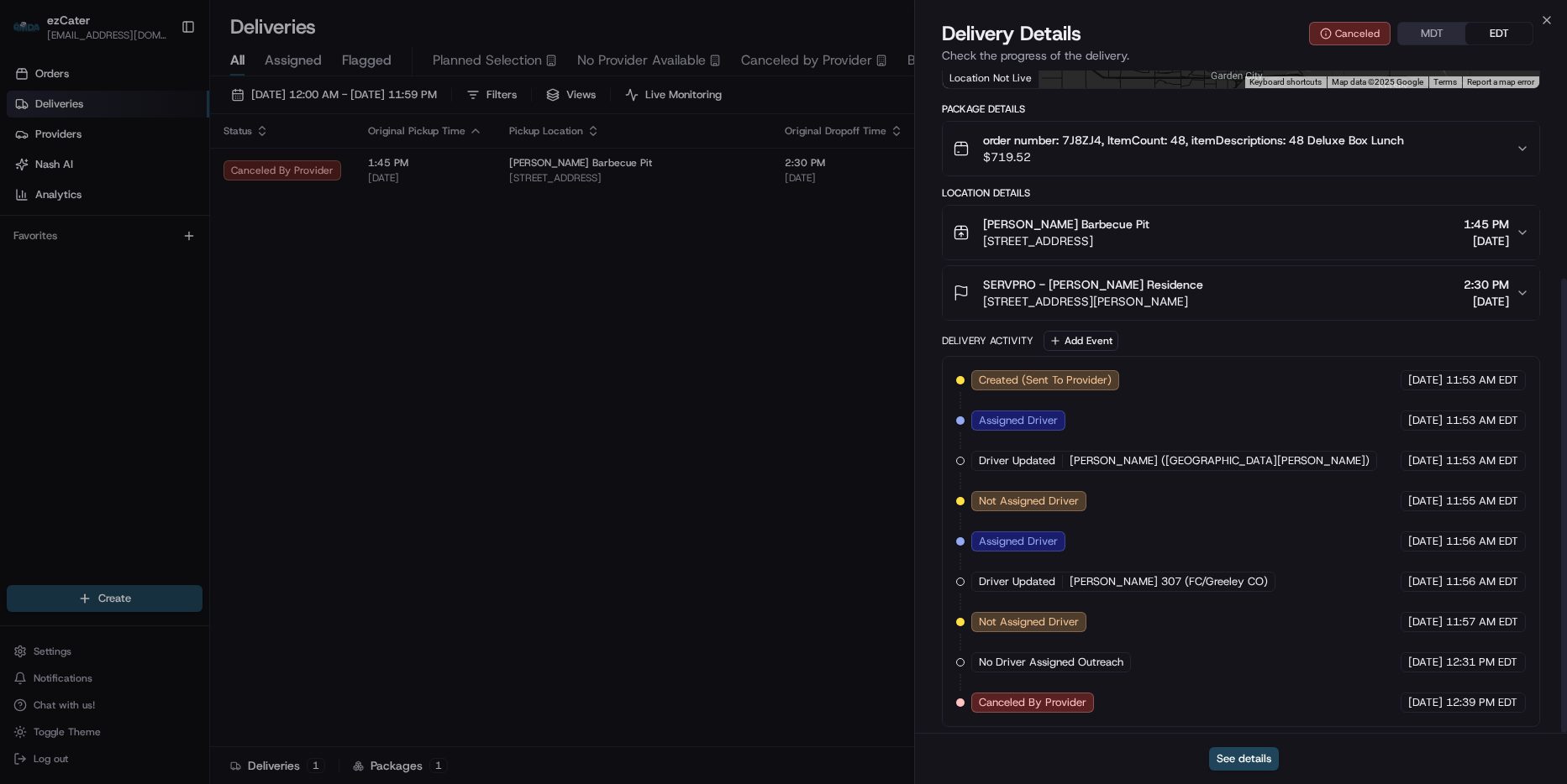
scroll to position [303, 0]
